Goal: Task Accomplishment & Management: Manage account settings

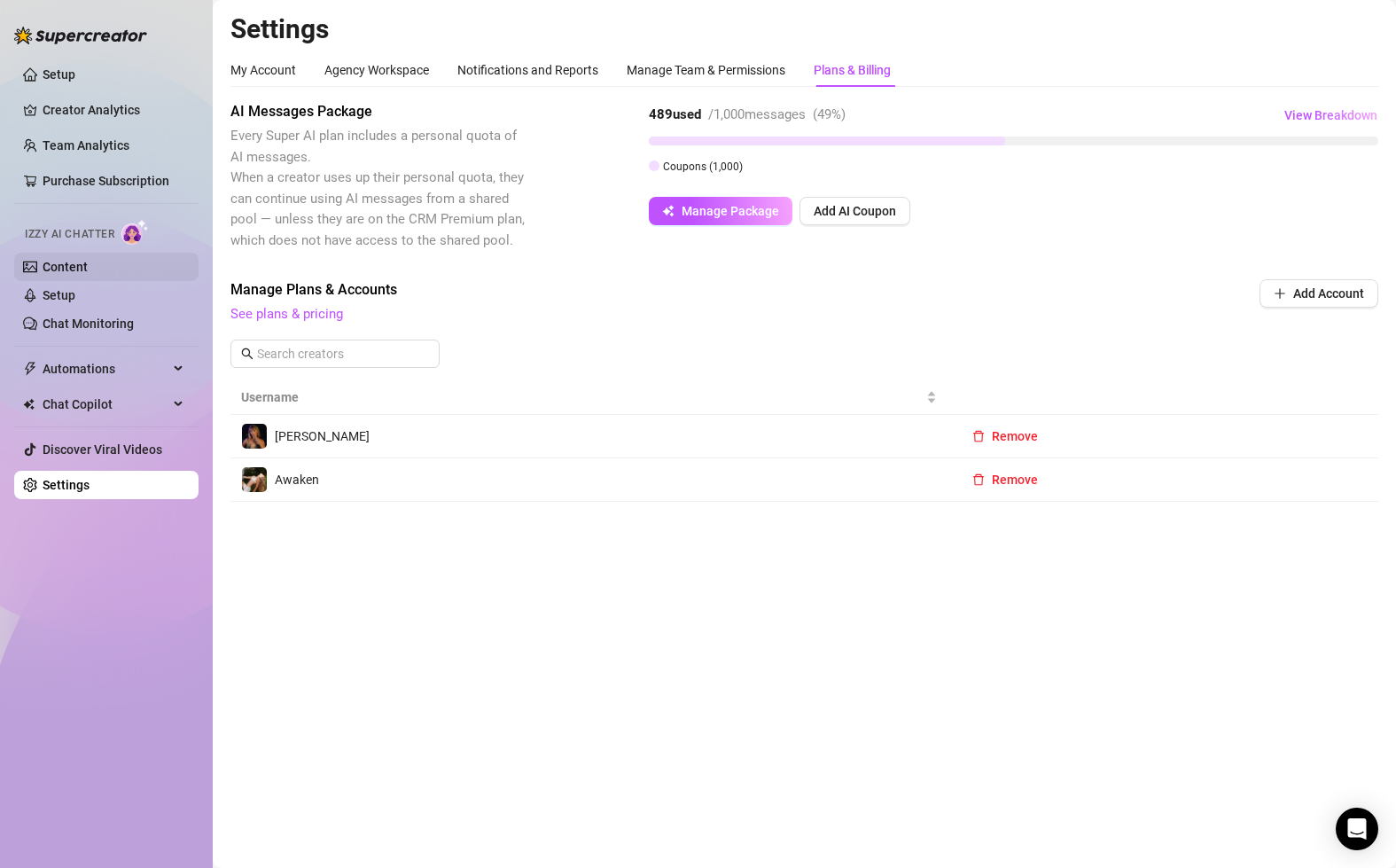
click at [88, 267] on link "Content" at bounding box center [65, 266] width 45 height 14
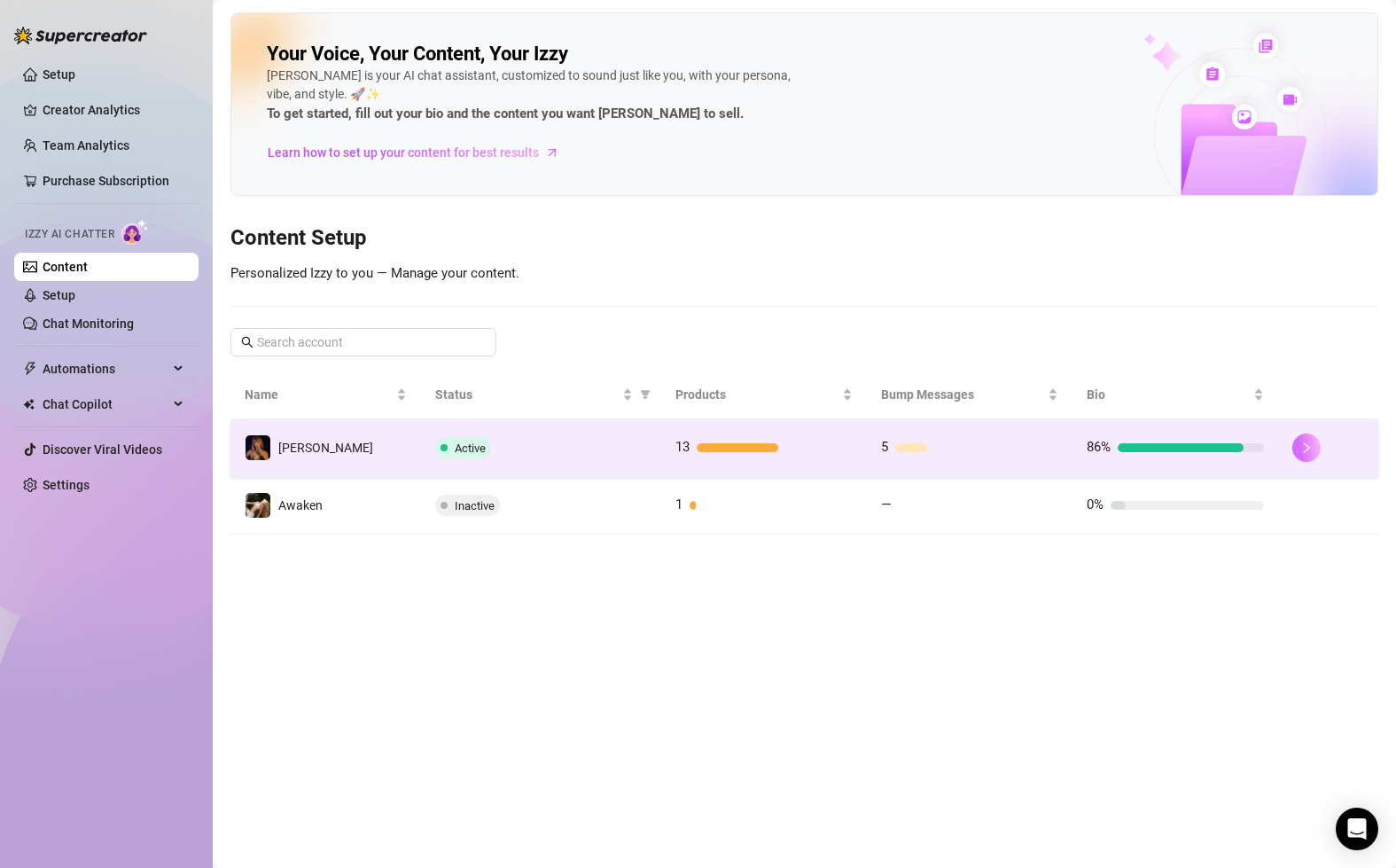
click at [1300, 449] on icon "right" at bounding box center [1306, 447] width 13 height 13
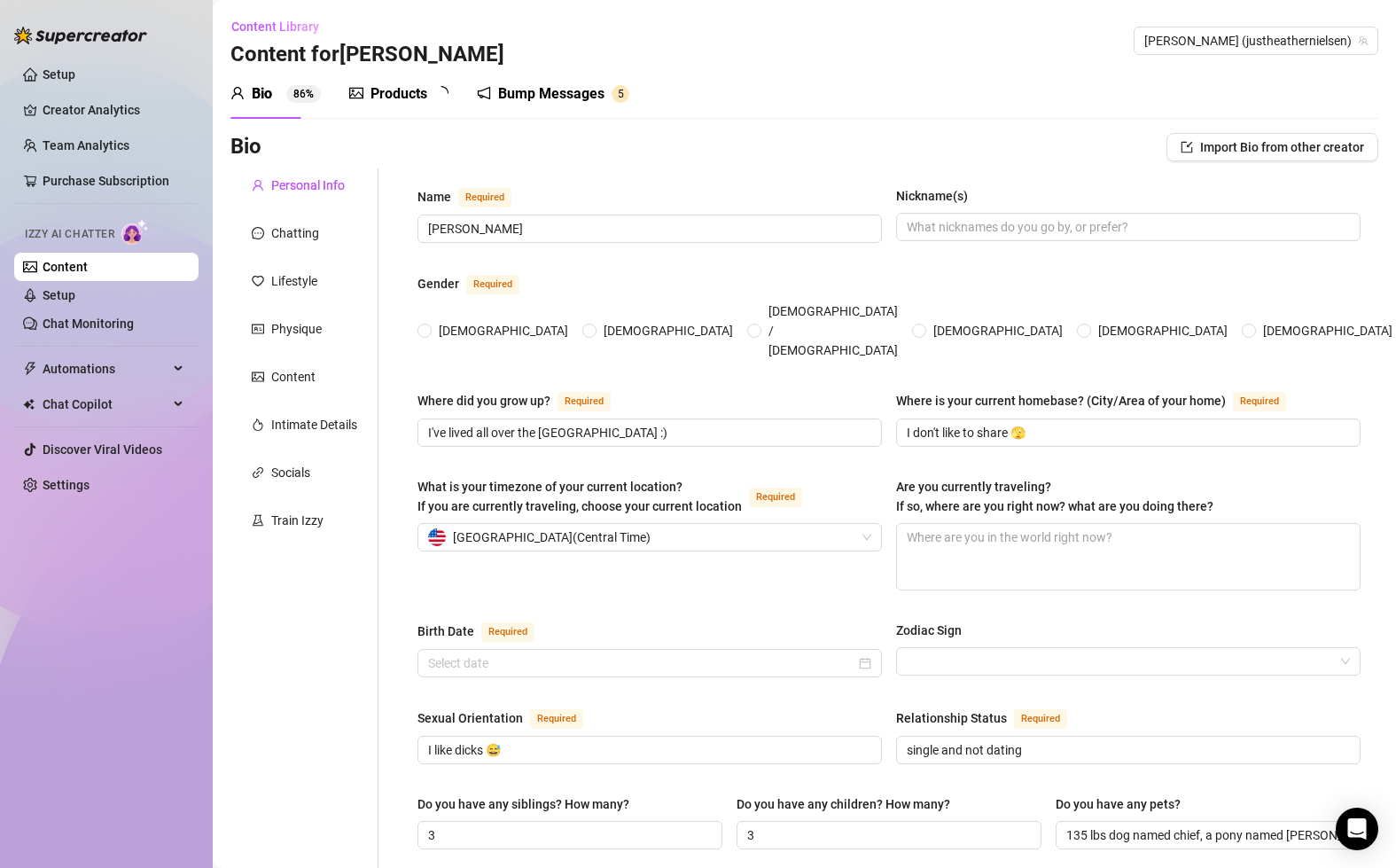
type input "[PERSON_NAME]"
type input "I've lived all over the [GEOGRAPHIC_DATA] :)"
type input "I don't like to share 🫣"
type input "I like dicks 😅"
type input "single and not dating"
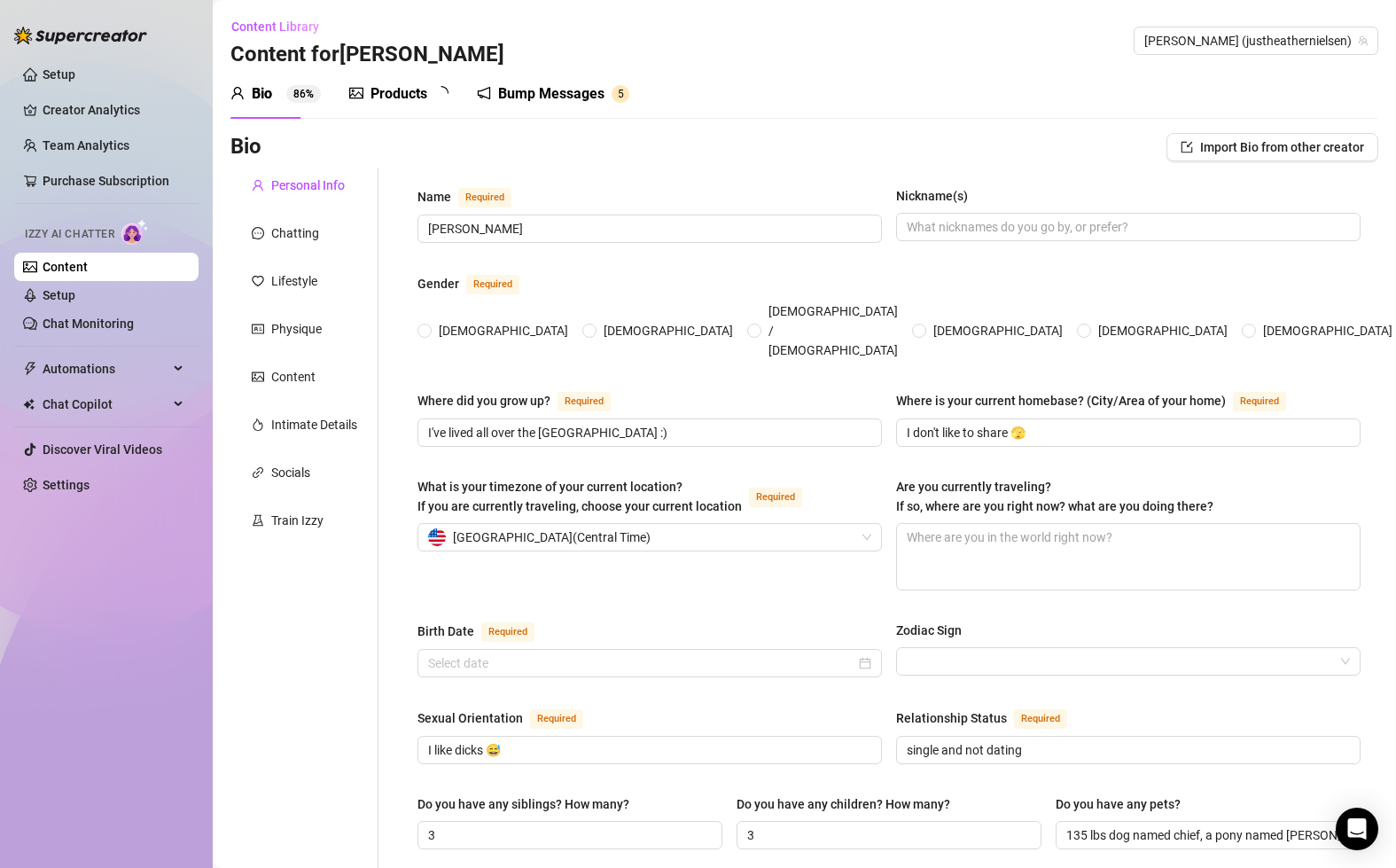
type input "3"
type input "135 lbs dog named chief, a pony named [PERSON_NAME], a black cat named Nadi, an…"
type input "OnlyFans and porn recovery coaching 😆😈 Which do you prefer?"
type input "Photography, graphics design, and porn addiction recovery coaching"
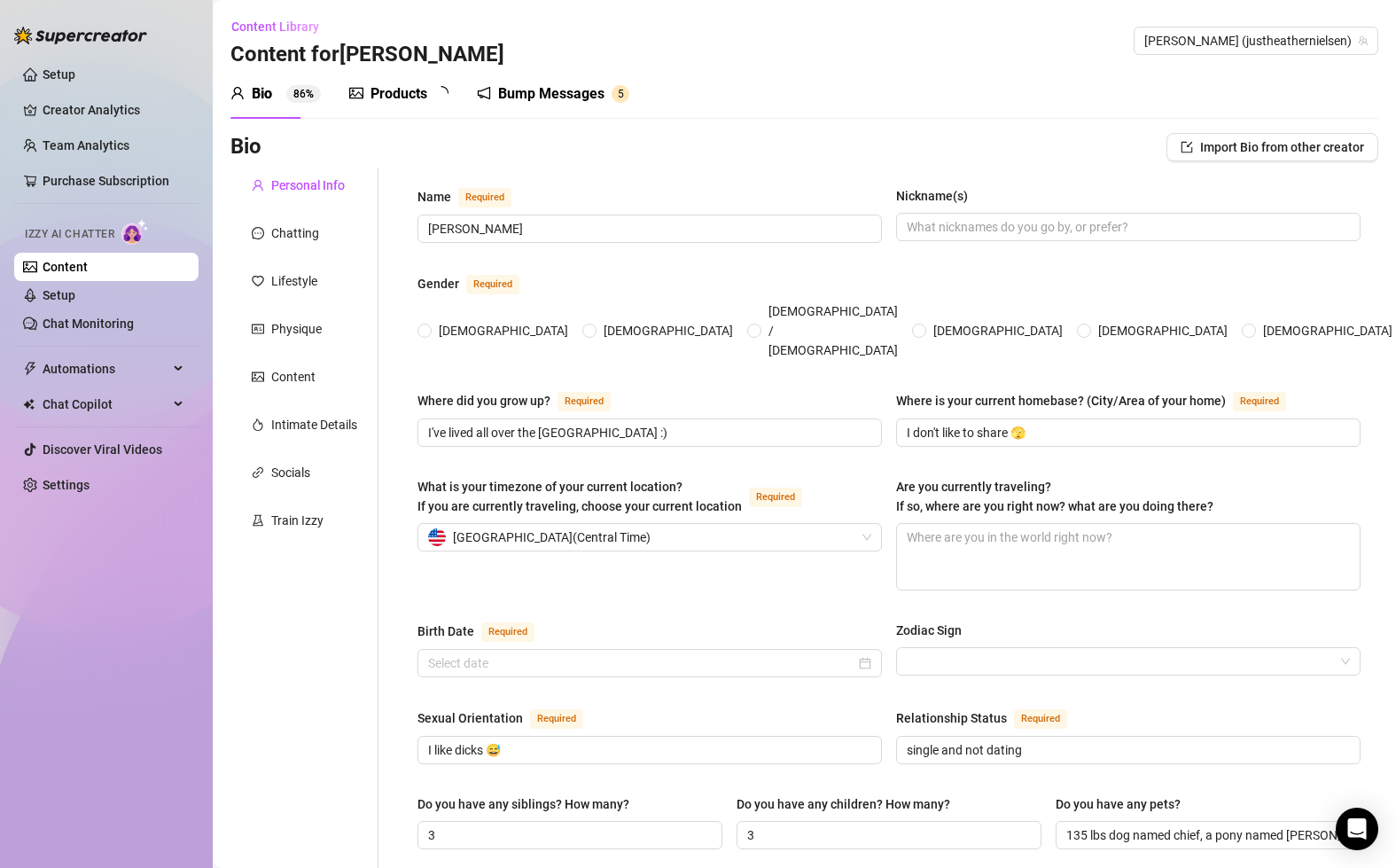
type input "Some college at a [DEMOGRAPHIC_DATA][GEOGRAPHIC_DATA]"
type input "Formerly [DEMOGRAPHIC_DATA] / [DEMOGRAPHIC_DATA], now natural religion which i …"
type input "transcendentalism and mind my own business :)"
type textarea "My dream is to own and run a big, beautiful natural health retreat and homestea…"
type textarea "I am really humble, thrifty, I like nature and being close to nature, I love ev…"
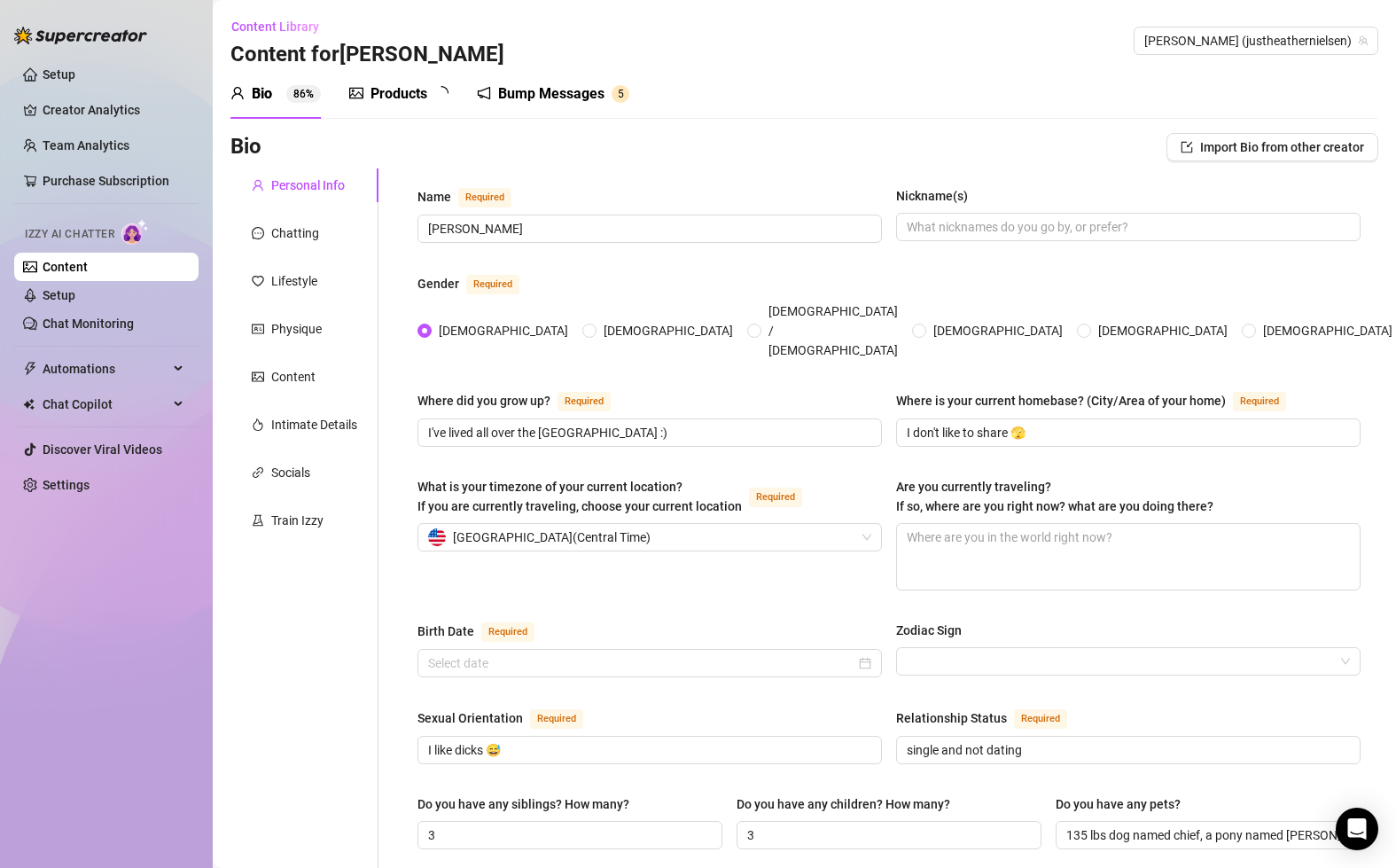
radio input "true"
type input "[DATE]"
click at [391, 95] on div "Products" at bounding box center [399, 94] width 57 height 22
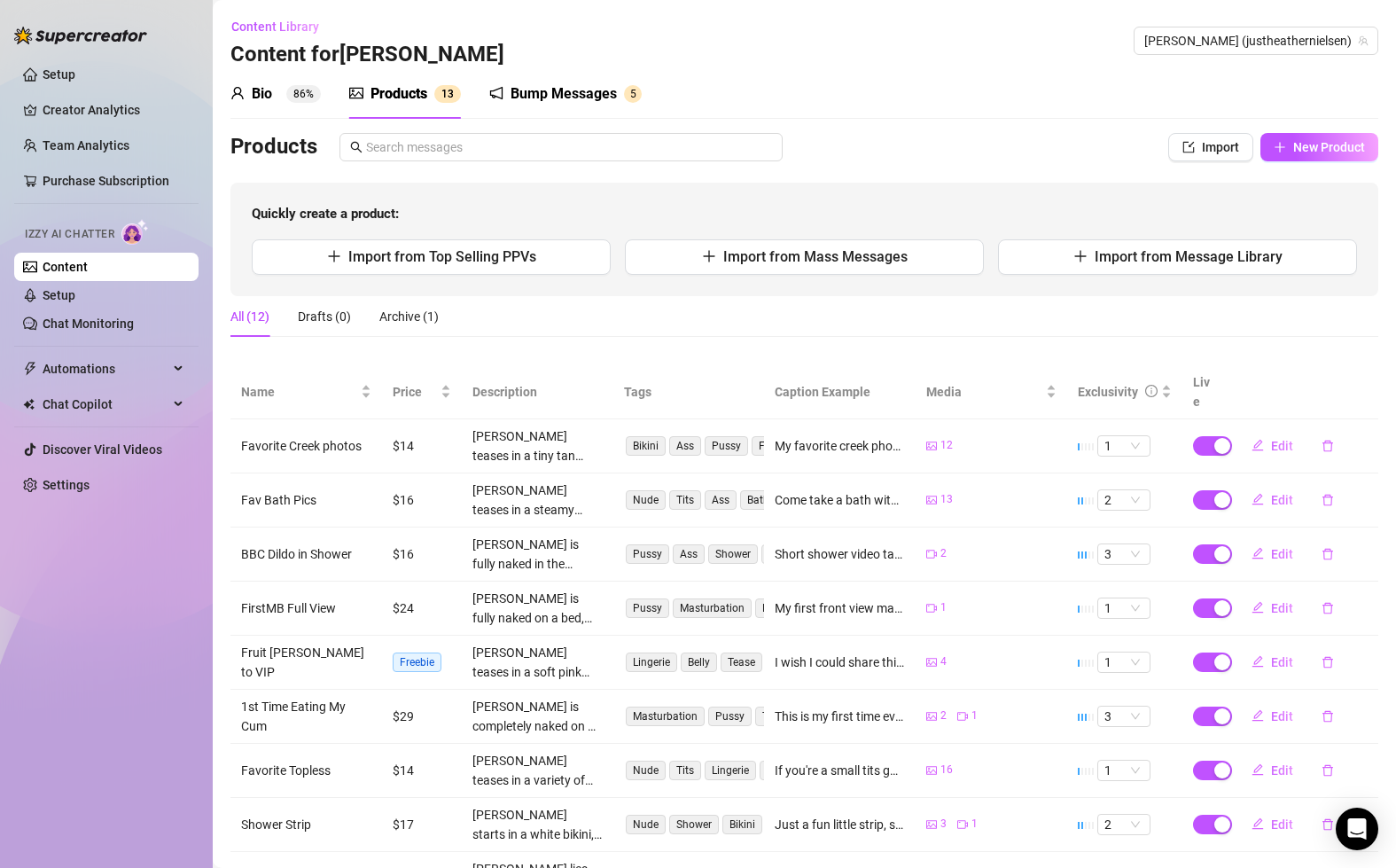
click at [574, 99] on div "Bump Messages" at bounding box center [563, 94] width 107 height 22
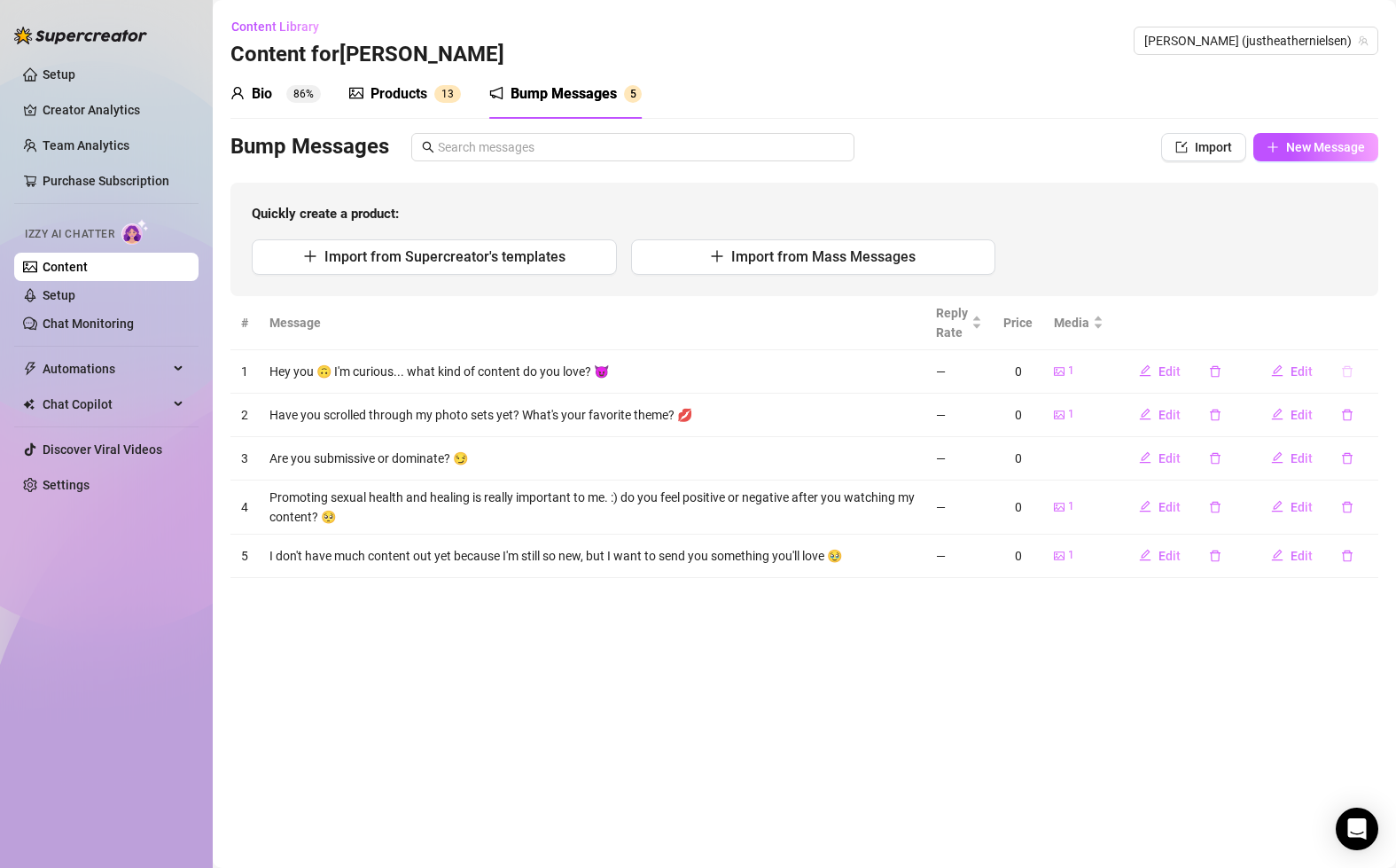
click at [1346, 372] on icon "delete" at bounding box center [1347, 371] width 13 height 13
click at [1368, 329] on span "Yes" at bounding box center [1366, 325] width 22 height 14
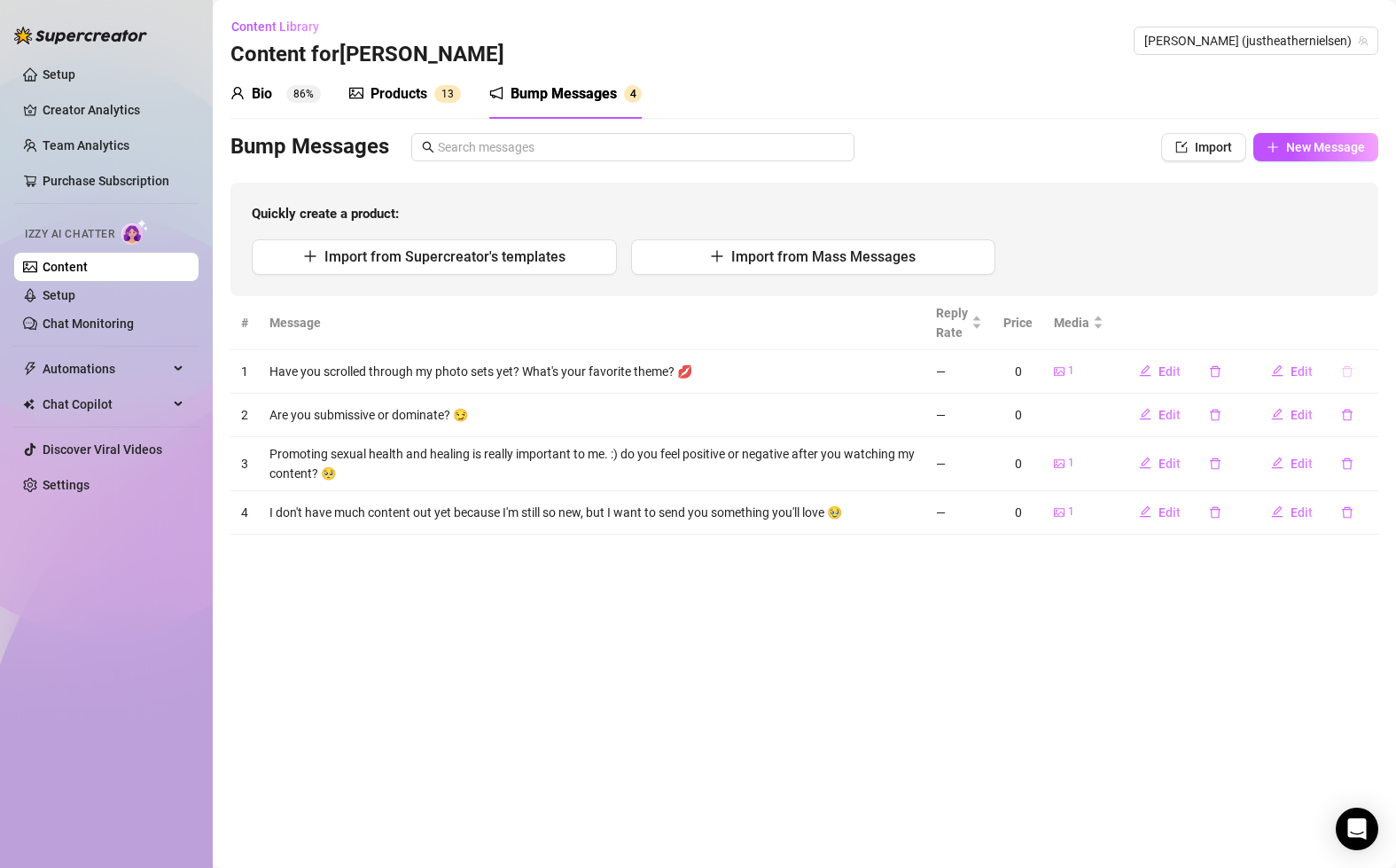
click at [1349, 367] on icon "delete" at bounding box center [1346, 371] width 11 height 12
click at [1367, 337] on div "Delete this message? No Yes" at bounding box center [1315, 312] width 156 height 70
click at [1367, 327] on span "Yes" at bounding box center [1366, 325] width 22 height 14
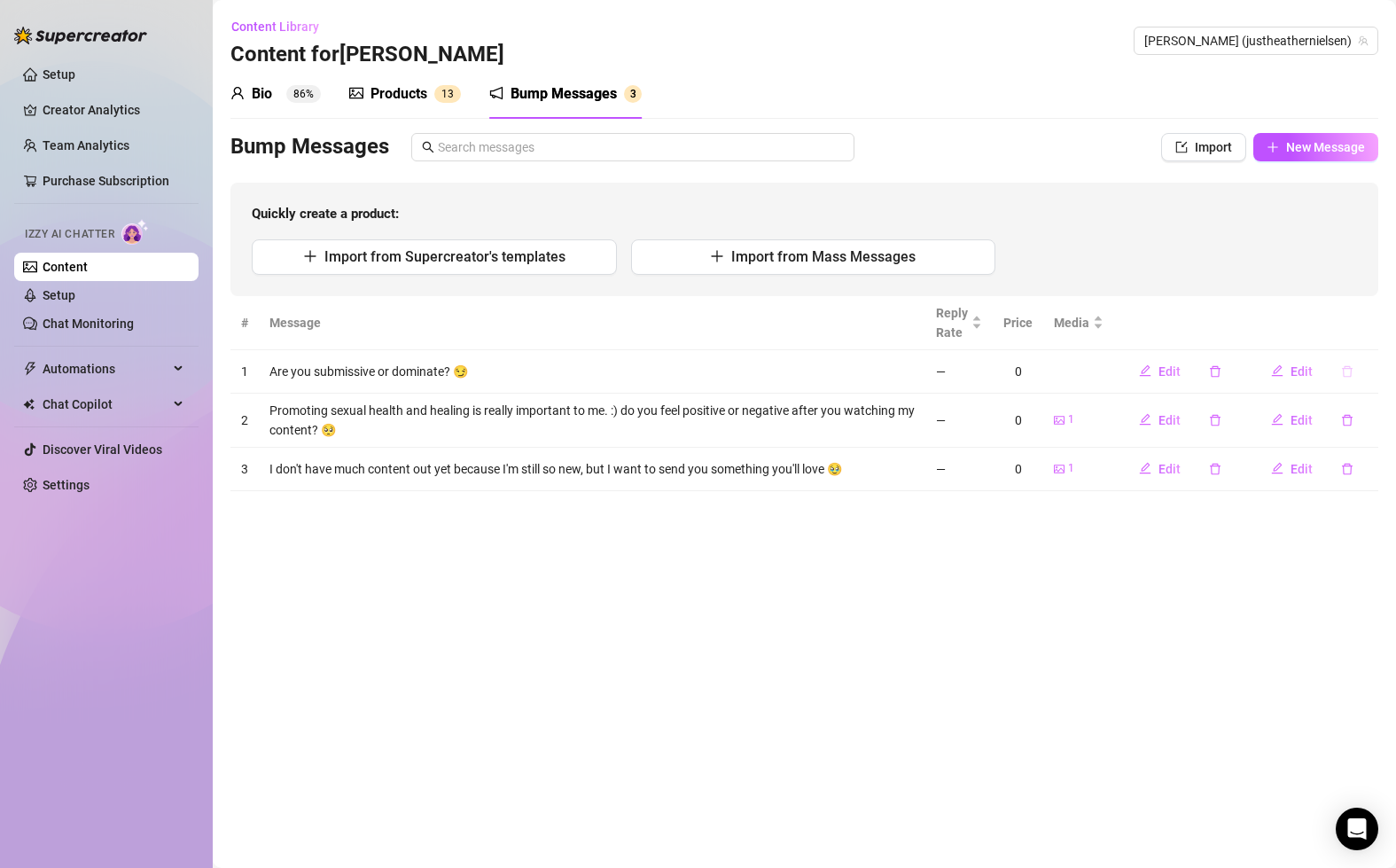
click at [1347, 372] on icon "delete" at bounding box center [1347, 371] width 13 height 13
click at [1370, 331] on span "Yes" at bounding box center [1366, 325] width 22 height 14
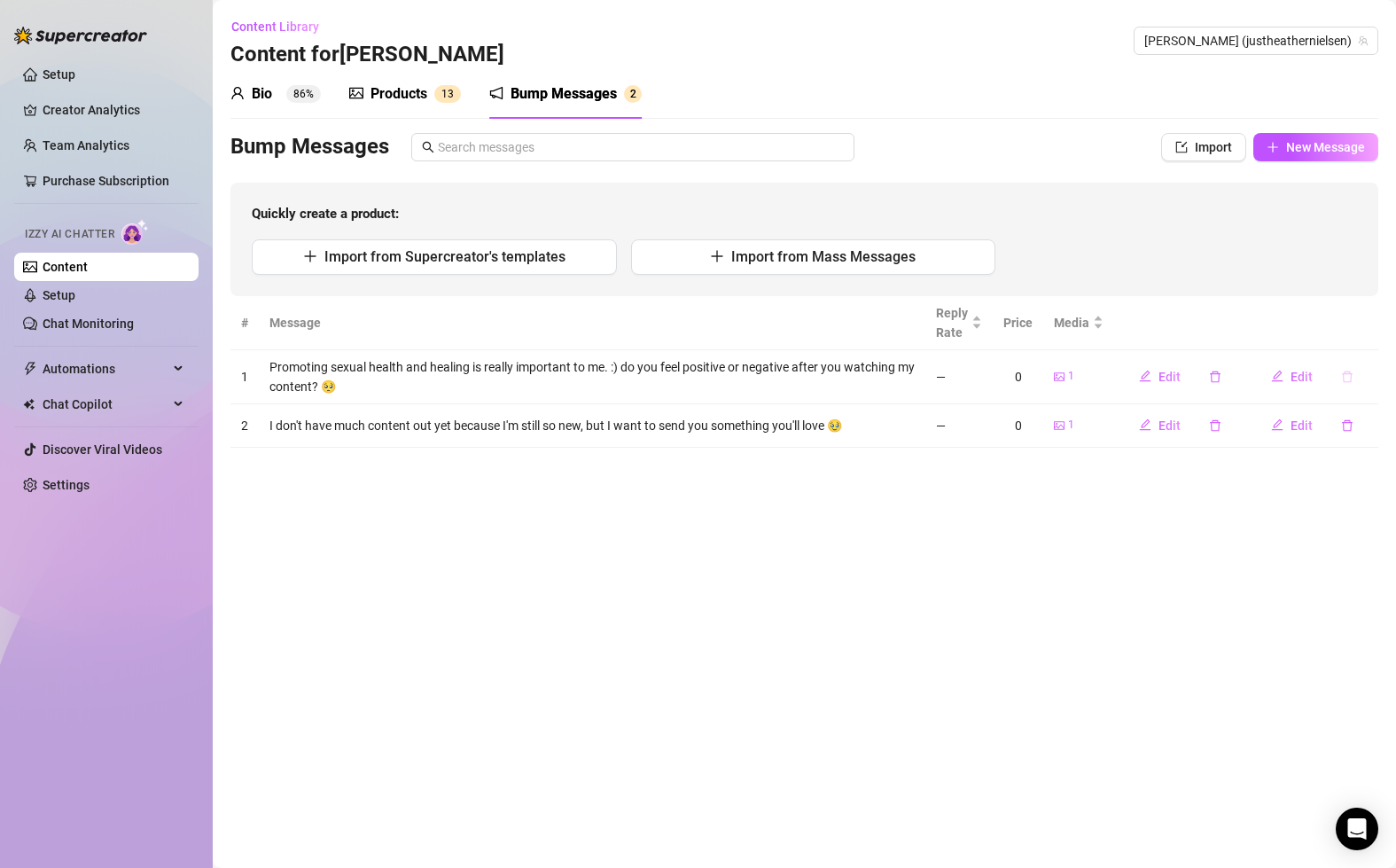
click at [1348, 372] on icon "delete" at bounding box center [1347, 376] width 13 height 13
click at [1372, 332] on span "Yes" at bounding box center [1366, 330] width 22 height 14
click at [1345, 371] on icon "delete" at bounding box center [1347, 371] width 13 height 13
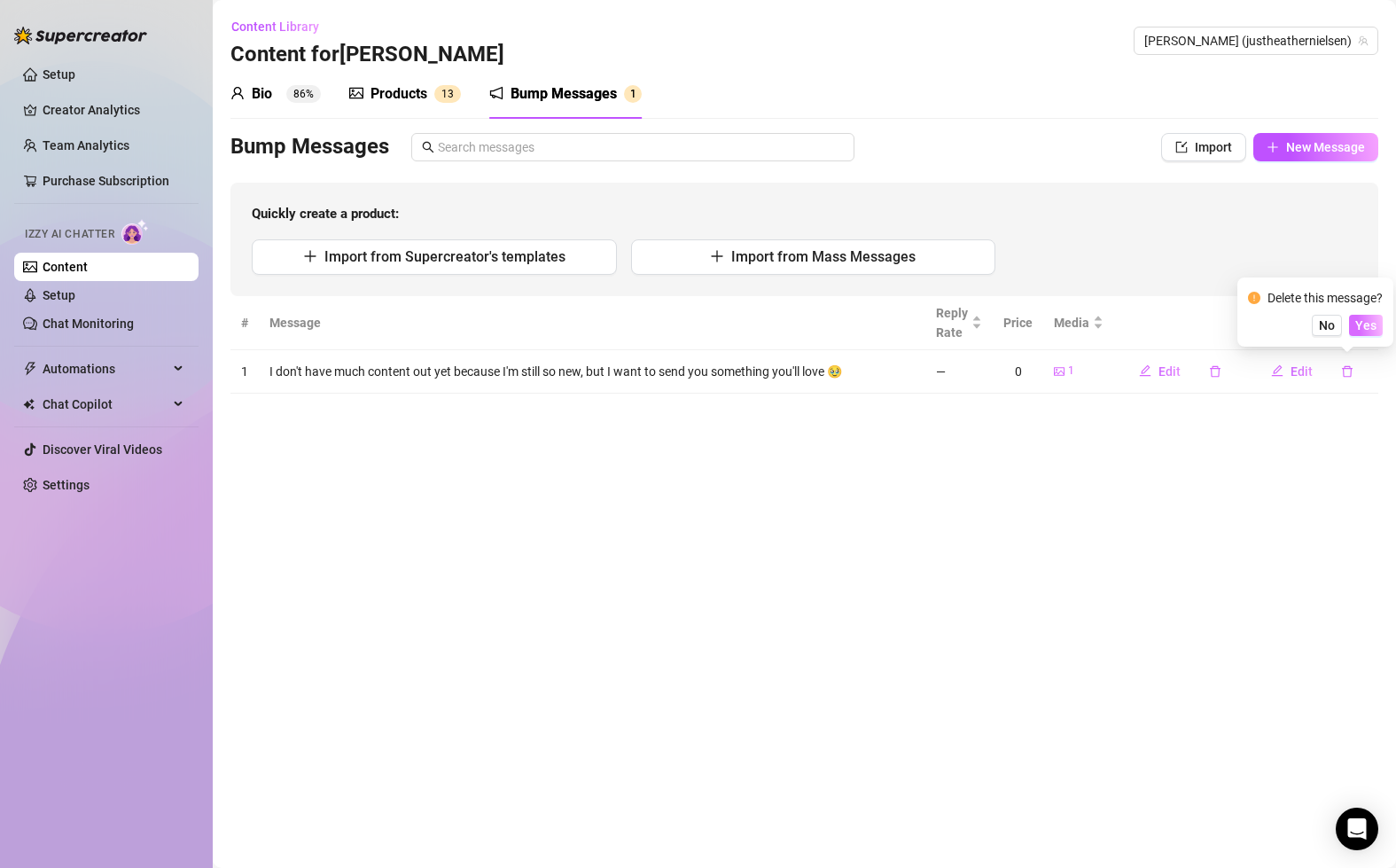
click at [1370, 320] on span "Yes" at bounding box center [1366, 325] width 22 height 14
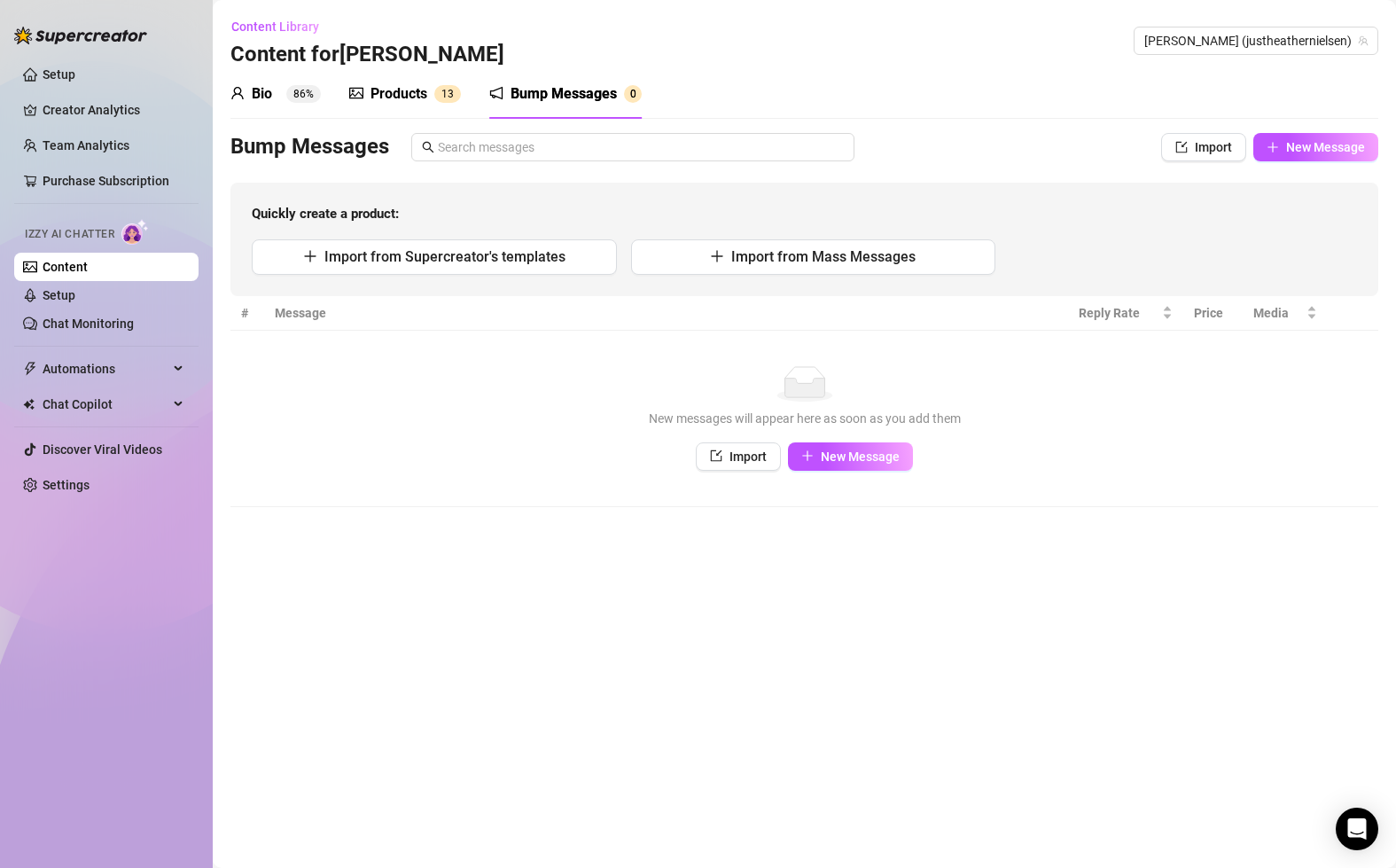
click at [395, 99] on div "Products" at bounding box center [399, 94] width 57 height 22
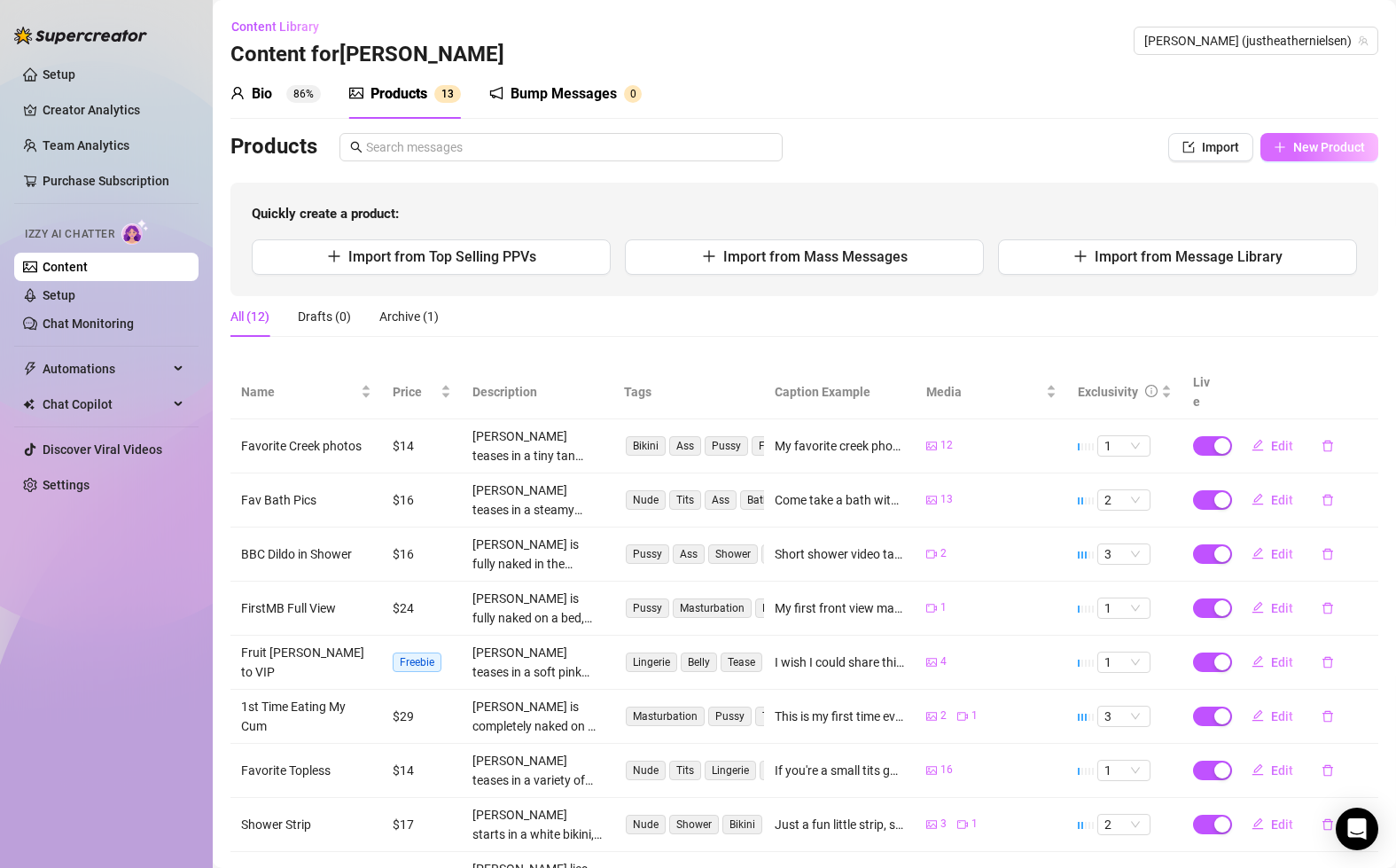
click at [1326, 151] on span "New Product" at bounding box center [1328, 147] width 72 height 14
type textarea "Type your message here..."
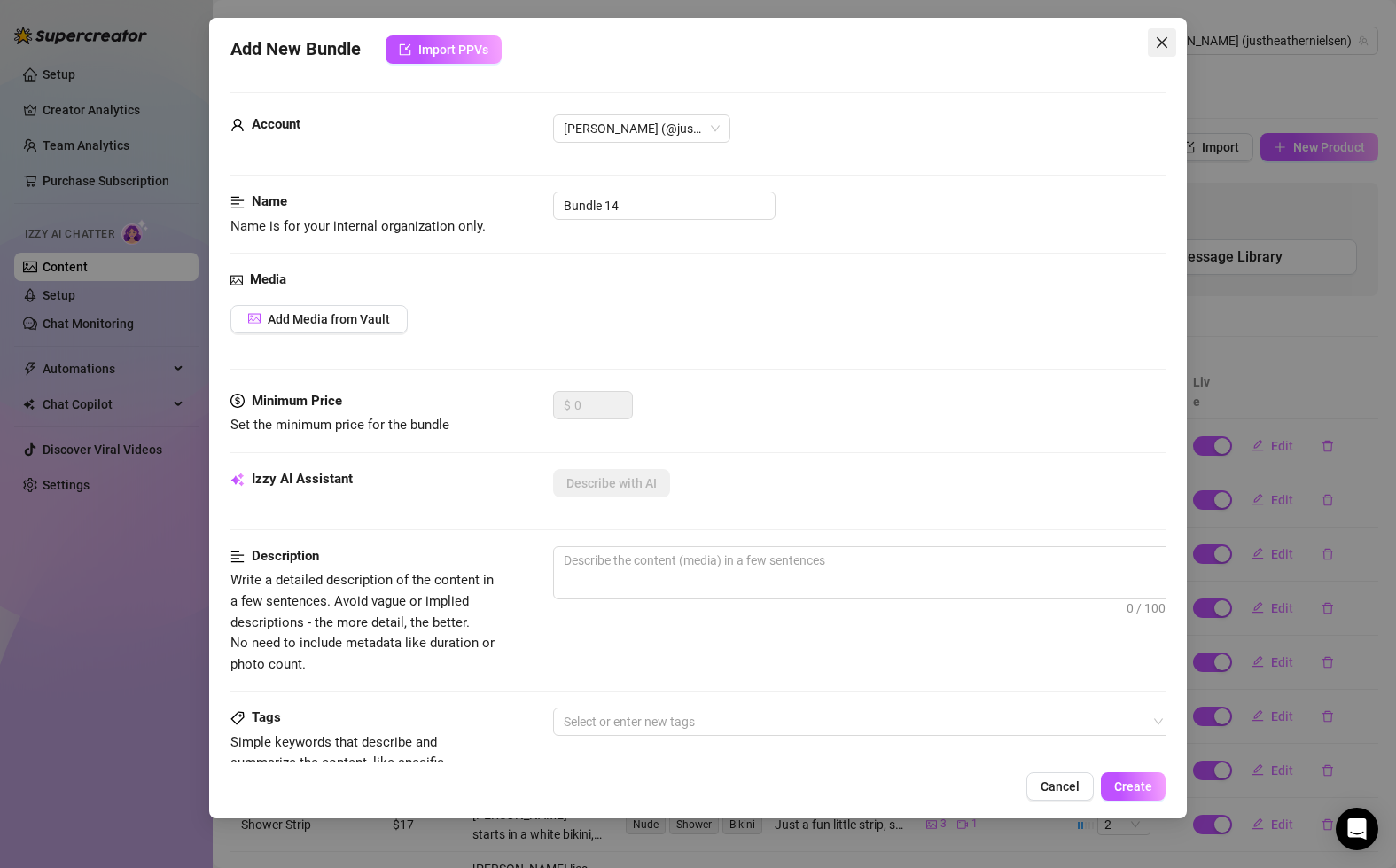
click at [1159, 40] on icon "close" at bounding box center [1161, 42] width 11 height 11
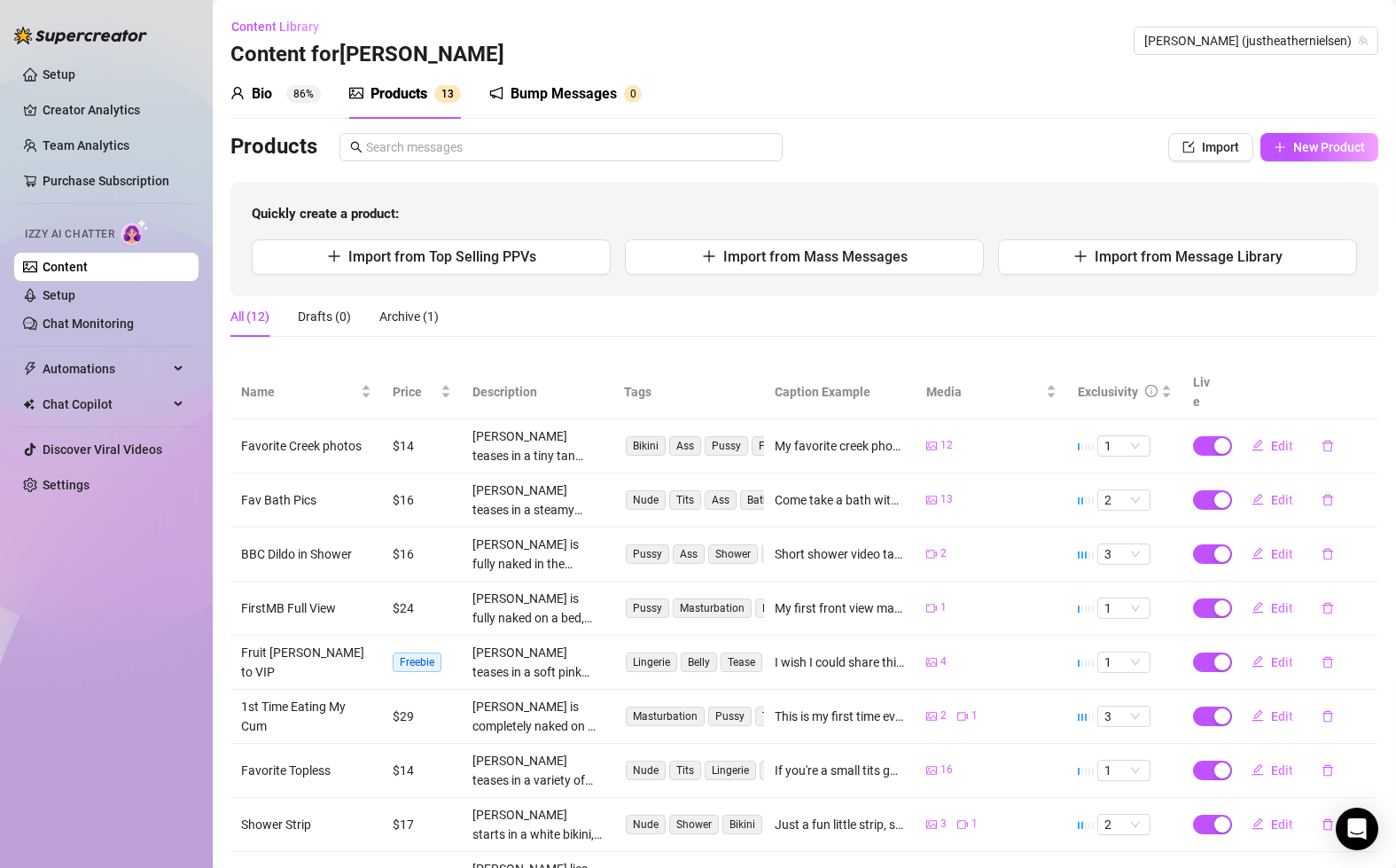
click at [561, 85] on div "Bump Messages" at bounding box center [563, 94] width 107 height 22
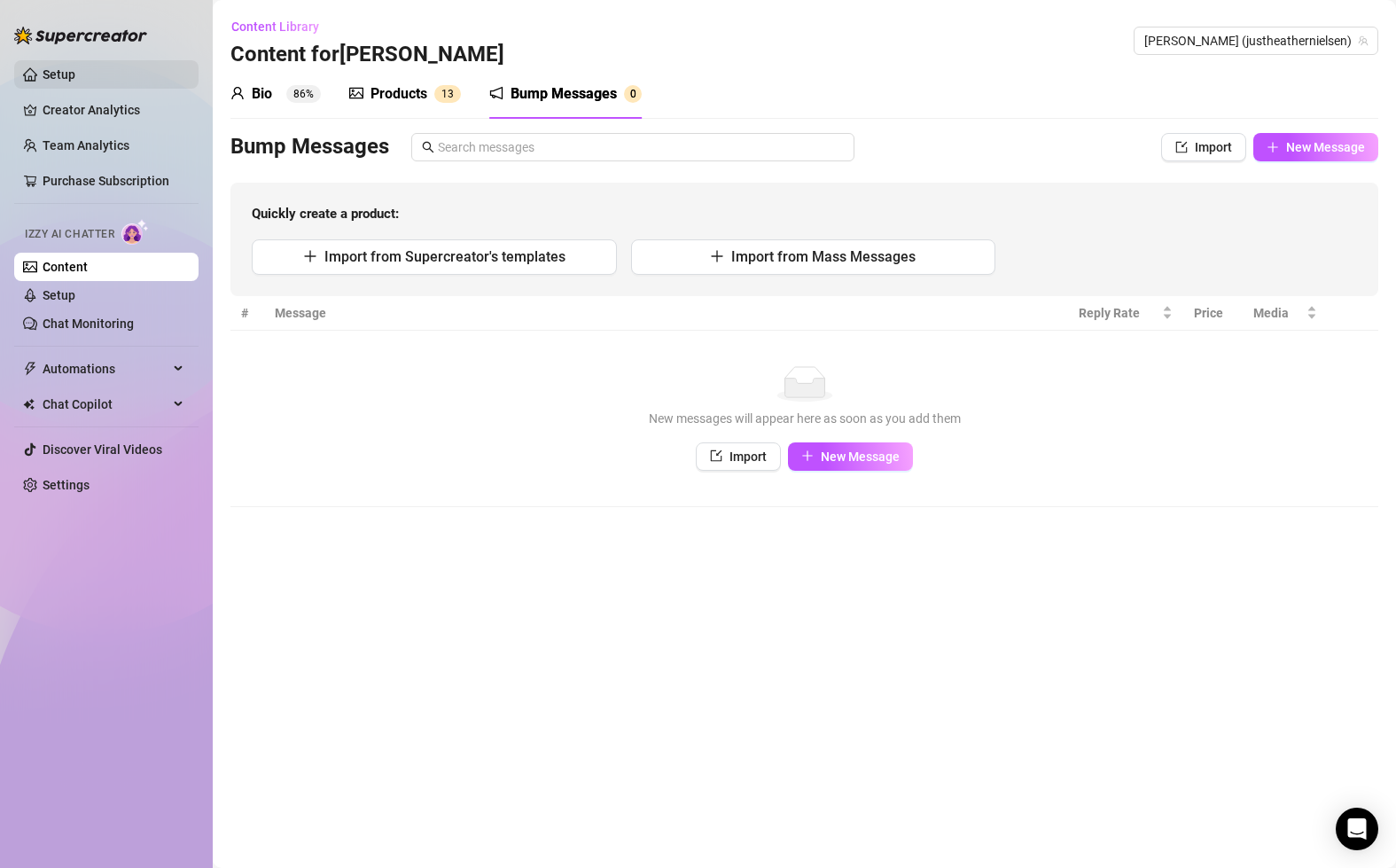
click at [75, 75] on link "Setup" at bounding box center [58, 74] width 32 height 14
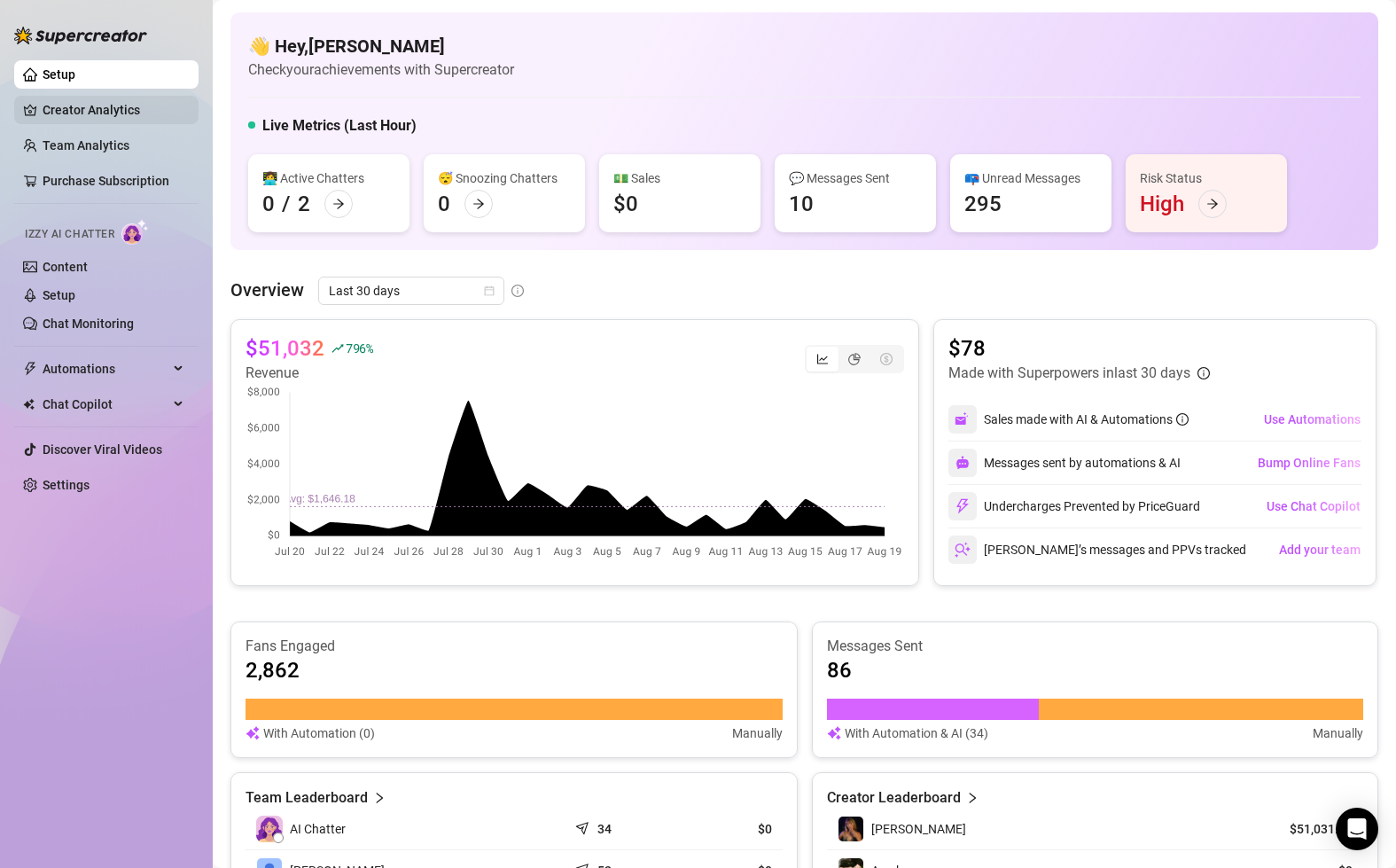
click at [126, 115] on link "Creator Analytics" at bounding box center [113, 110] width 142 height 28
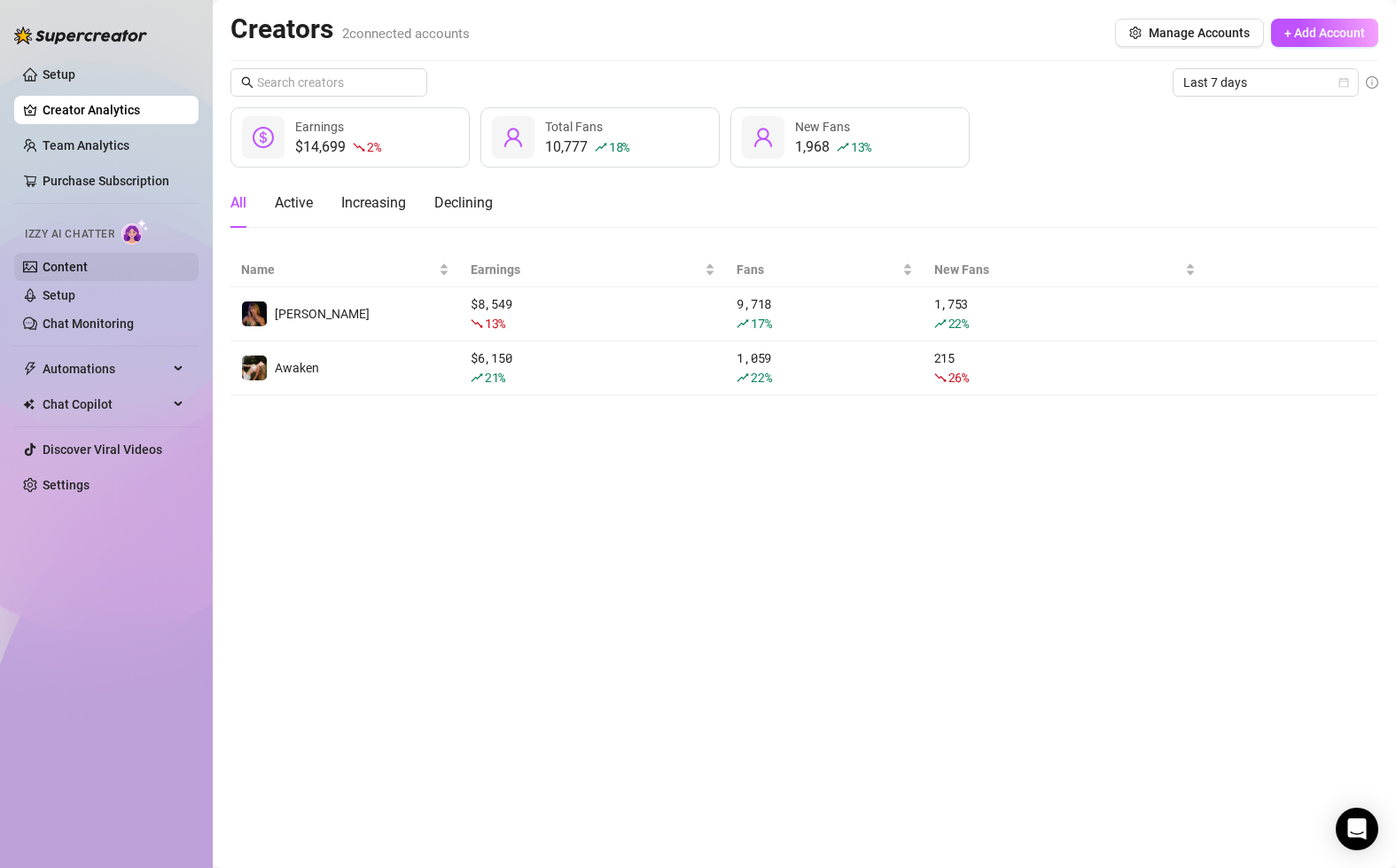
click at [81, 274] on link "Content" at bounding box center [65, 266] width 45 height 14
